Goal: Find specific page/section: Find specific page/section

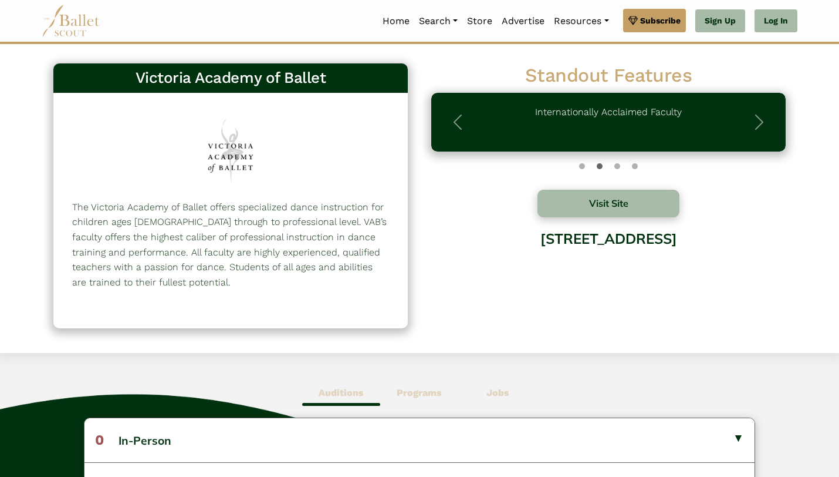
click at [261, 164] on div at bounding box center [231, 154] width 122 height 85
click at [254, 110] on div "The Victoria Academy of Ballet offers specialized dance instruction for childre…" at bounding box center [230, 210] width 354 height 235
click at [262, 93] on div "The Victoria Academy of Ballet offers specialized dance instruction for childre…" at bounding box center [230, 210] width 354 height 235
click at [266, 66] on div "Victoria Academy of Ballet" at bounding box center [230, 78] width 354 height 30
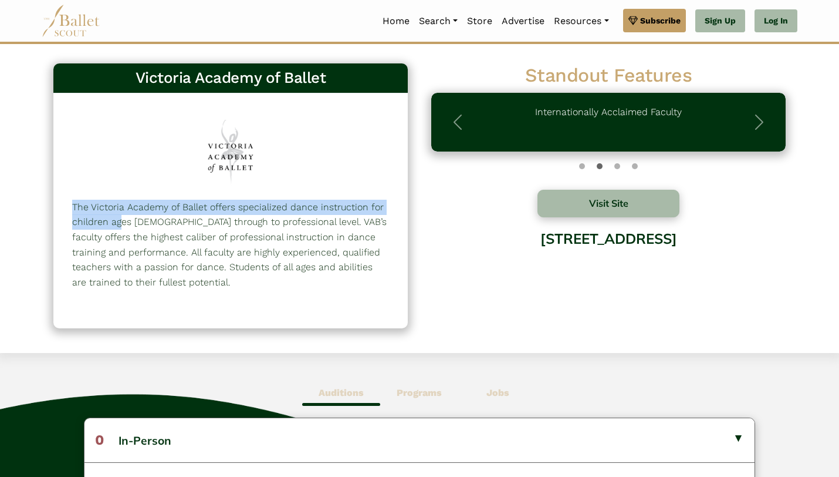
drag, startPoint x: 164, startPoint y: 160, endPoint x: 289, endPoint y: 207, distance: 133.7
click at [289, 207] on div "The Victoria Academy of Ballet offers specialized dance instruction for childre…" at bounding box center [230, 210] width 354 height 235
click at [289, 207] on p "The Victoria Academy of Ballet offers specialized dance instruction for childre…" at bounding box center [230, 245] width 317 height 90
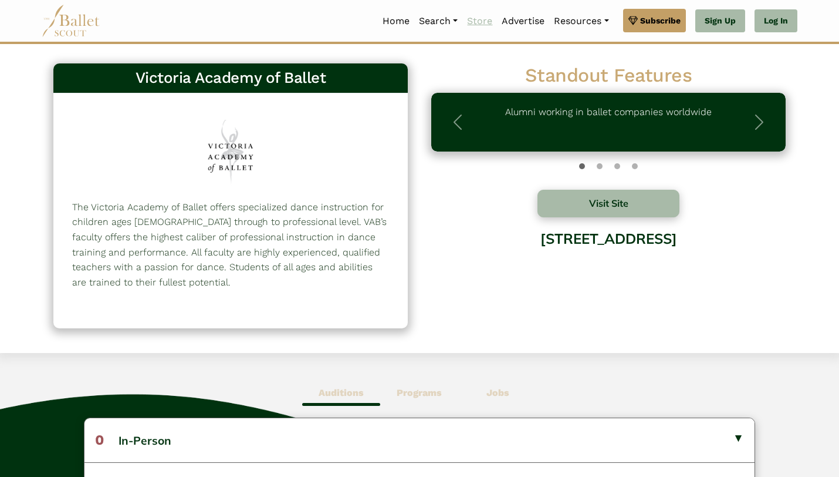
click at [470, 25] on link "Store" at bounding box center [479, 21] width 35 height 25
